Goal: Information Seeking & Learning: Check status

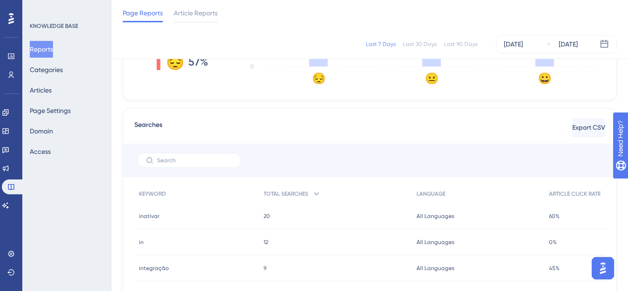
scroll to position [232, 0]
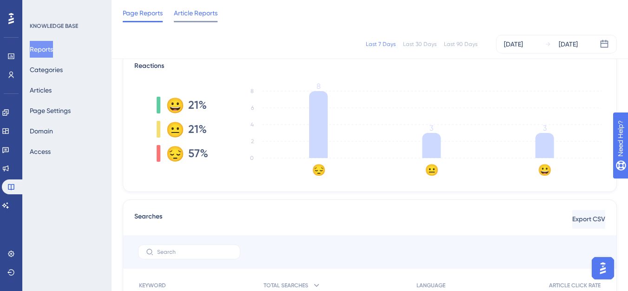
click at [194, 20] on div "Article Reports" at bounding box center [196, 14] width 44 height 15
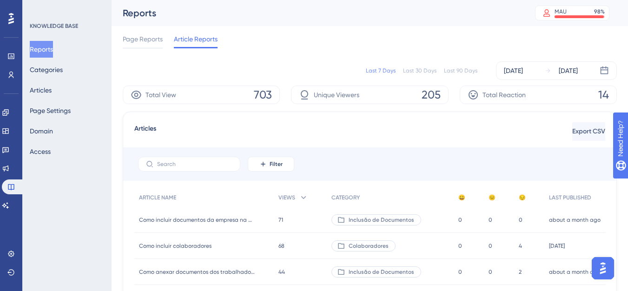
click at [197, 242] on span "Como incluir colaboradores" at bounding box center [175, 245] width 73 height 7
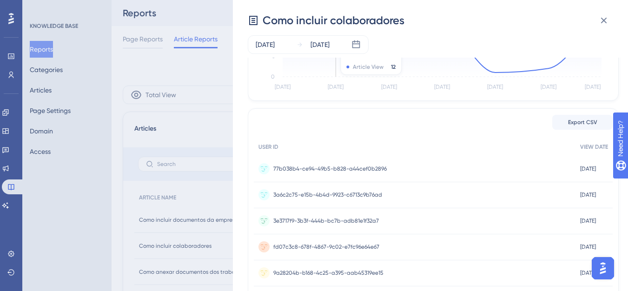
scroll to position [186, 0]
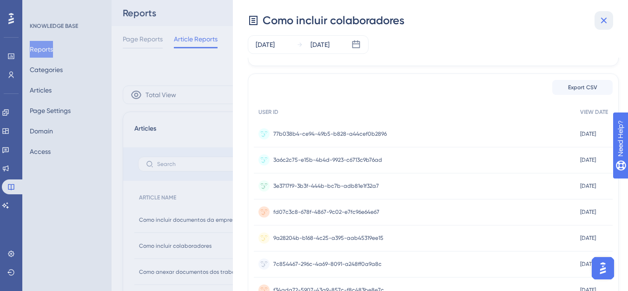
click at [603, 25] on icon at bounding box center [603, 20] width 11 height 11
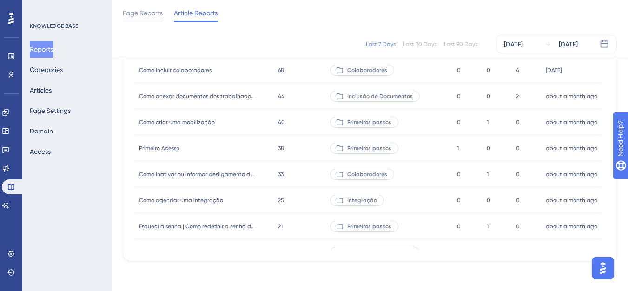
scroll to position [0, 0]
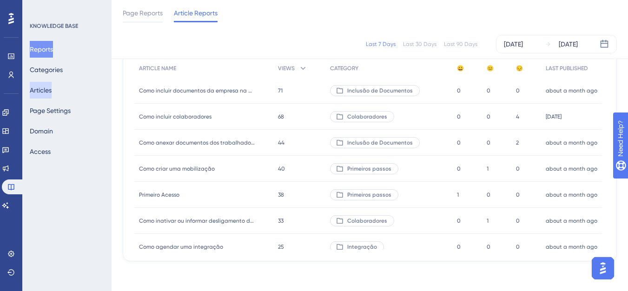
click at [35, 91] on button "Articles" at bounding box center [41, 90] width 22 height 17
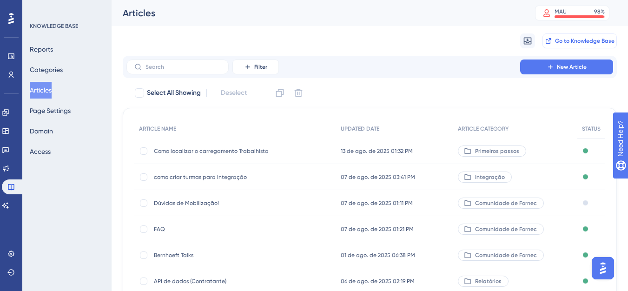
click at [584, 47] on button "Go to Knowledge Base" at bounding box center [580, 40] width 74 height 15
click at [210, 203] on span "Dúvidas de Mobilização!" at bounding box center [228, 202] width 149 height 7
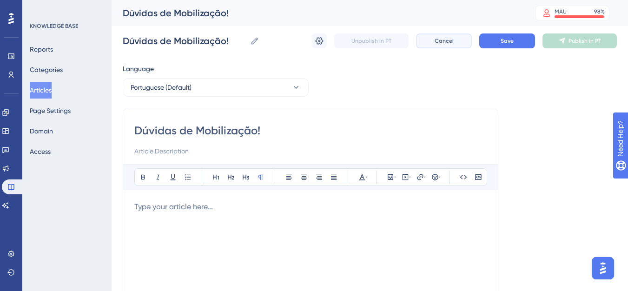
click at [433, 44] on button "Cancel" at bounding box center [444, 40] width 56 height 15
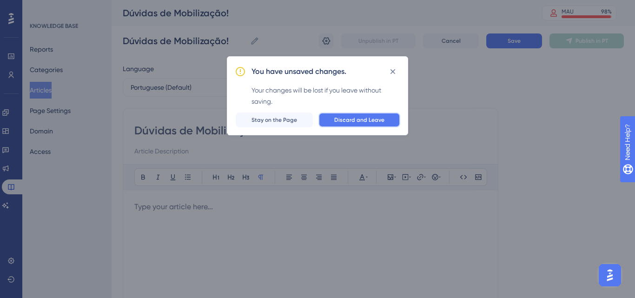
click at [328, 115] on button "Discard and Leave" at bounding box center [359, 120] width 82 height 15
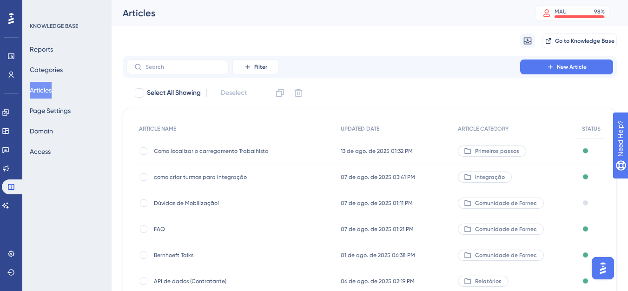
click at [66, 46] on div "Reports Categories Articles Page Settings Domain Access" at bounding box center [67, 100] width 75 height 119
click at [53, 49] on button "Reports" at bounding box center [41, 49] width 23 height 17
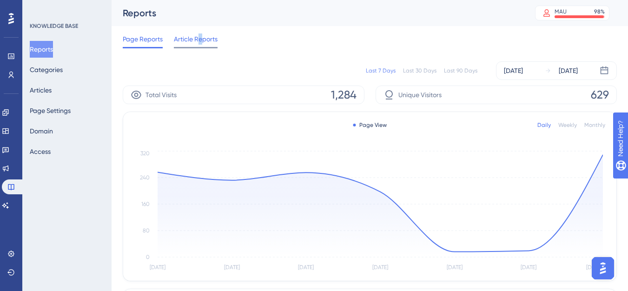
click at [201, 42] on span "Article Reports" at bounding box center [196, 38] width 44 height 11
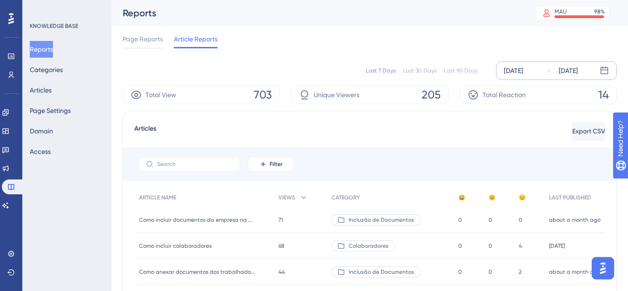
click at [515, 76] on div "[DATE]" at bounding box center [513, 70] width 19 height 11
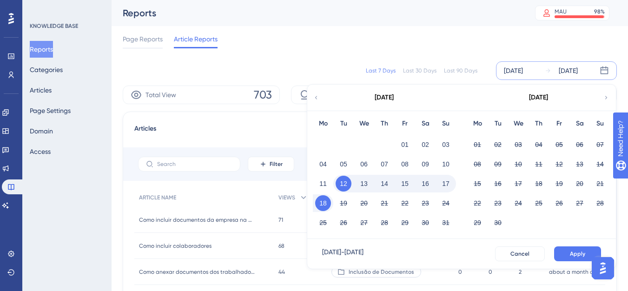
click at [328, 198] on button "18" at bounding box center [323, 203] width 16 height 16
click at [325, 203] on button "18" at bounding box center [323, 203] width 16 height 16
click at [320, 206] on button "18" at bounding box center [323, 203] width 16 height 16
click at [563, 250] on button "Apply" at bounding box center [577, 253] width 47 height 15
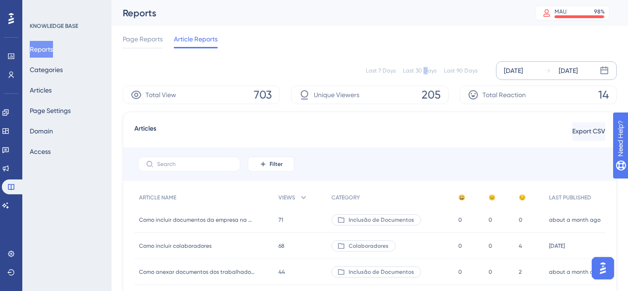
click at [427, 69] on div "Last 30 Days" at bounding box center [419, 70] width 33 height 7
click at [383, 72] on div "Last 7 Days" at bounding box center [381, 70] width 30 height 7
click at [477, 72] on div "Last 7 Days Last 30 Days Last 90 Days [DATE] [DATE]" at bounding box center [370, 70] width 494 height 19
click at [470, 72] on div "Last 90 Days" at bounding box center [460, 70] width 33 height 7
click at [371, 65] on div "Last 7 Days Last 30 Days Last 90 Days [DATE] [DATE]" at bounding box center [370, 70] width 494 height 19
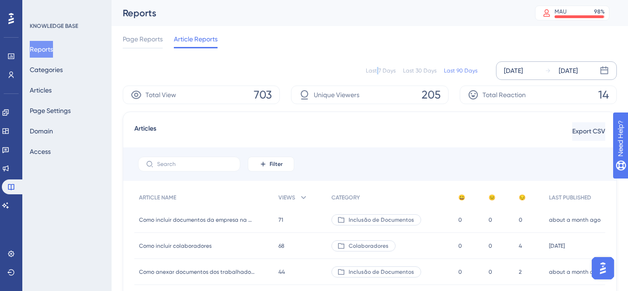
click at [380, 67] on div "Last 7 Days Last 30 Days Last 90 Days [DATE] [DATE]" at bounding box center [370, 70] width 494 height 19
click at [382, 68] on div "Last 7 Days" at bounding box center [381, 70] width 30 height 7
click at [422, 73] on div "Last 30 Days" at bounding box center [419, 70] width 33 height 7
click at [457, 68] on div "Last 90 Days" at bounding box center [460, 70] width 33 height 7
